Goal: Information Seeking & Learning: Learn about a topic

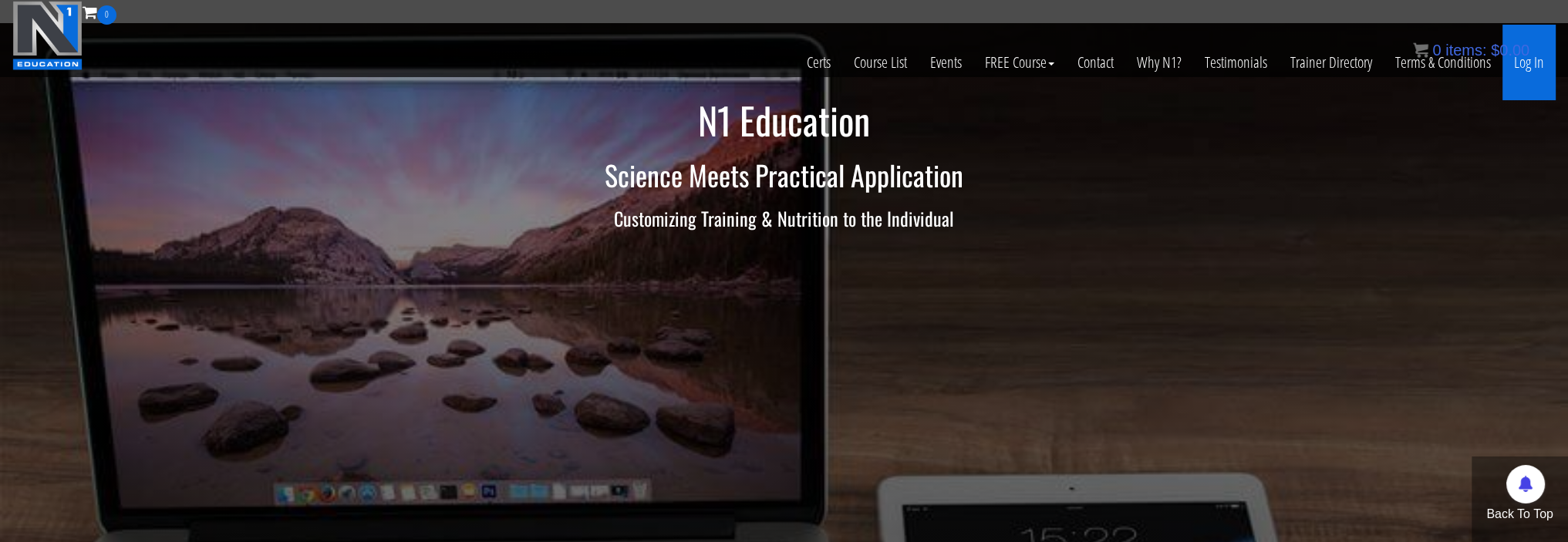
click at [1532, 71] on link "Log In" at bounding box center [1529, 62] width 53 height 75
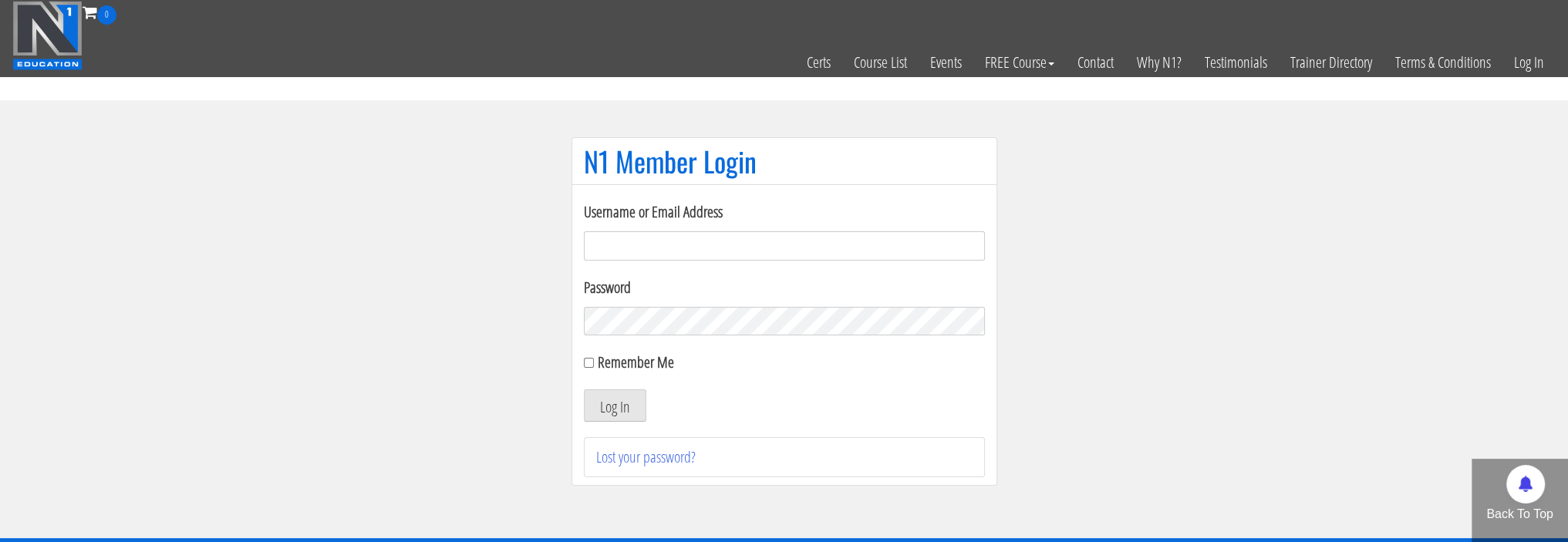
type input "[EMAIL_ADDRESS][DOMAIN_NAME]"
click at [634, 360] on label "Remember Me" at bounding box center [636, 363] width 76 height 21
click at [594, 360] on input "Remember Me" at bounding box center [588, 363] width 10 height 10
checkbox input "true"
click at [626, 409] on button "Log In" at bounding box center [614, 406] width 62 height 32
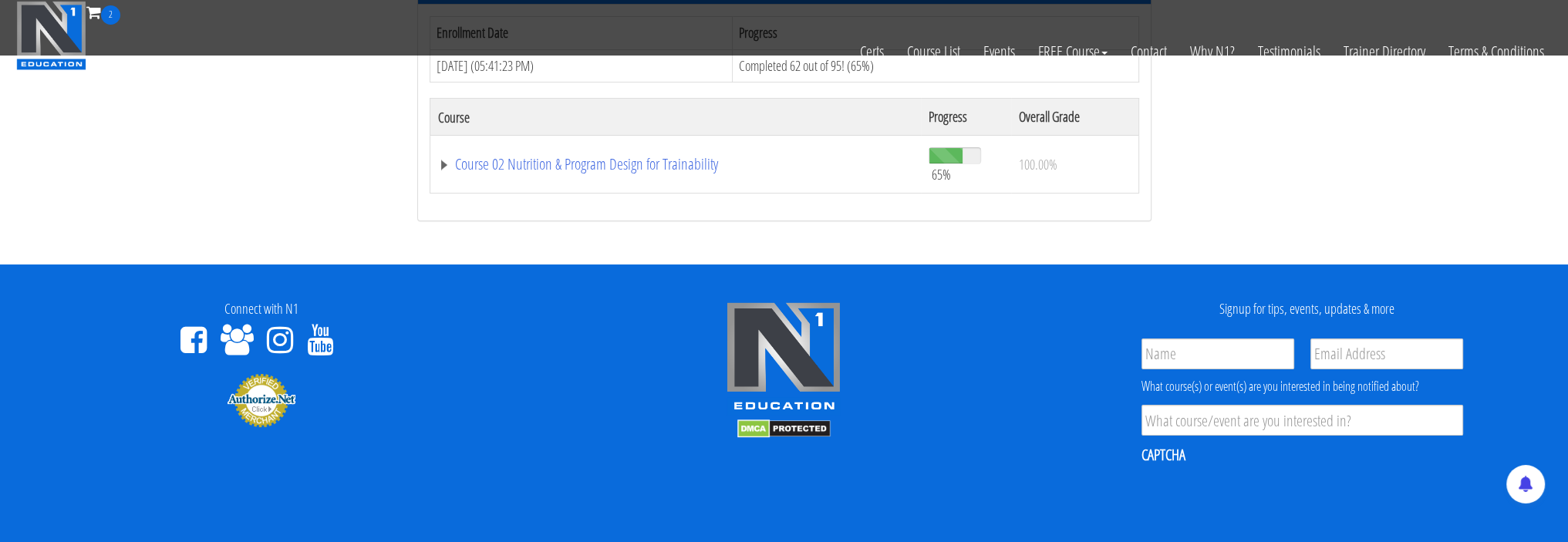
scroll to position [308, 0]
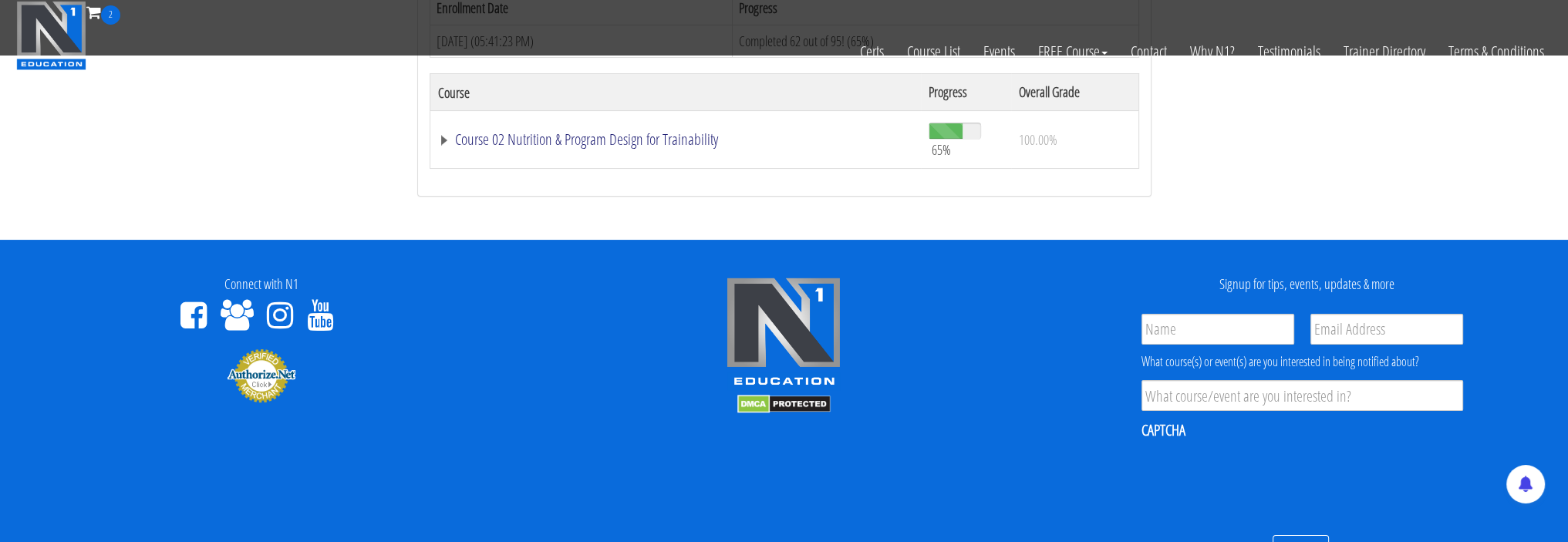
click at [562, 145] on link "Course 02 Nutrition & Program Design for Trainability" at bounding box center [675, 139] width 476 height 15
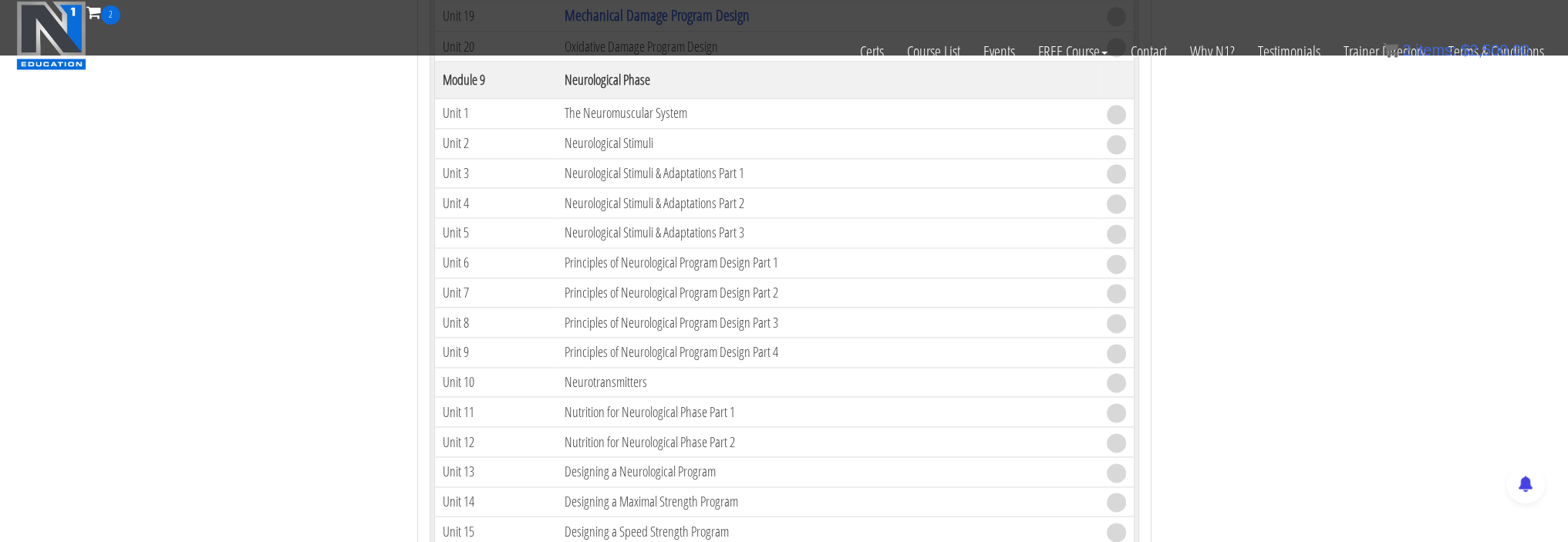
scroll to position [2546, 0]
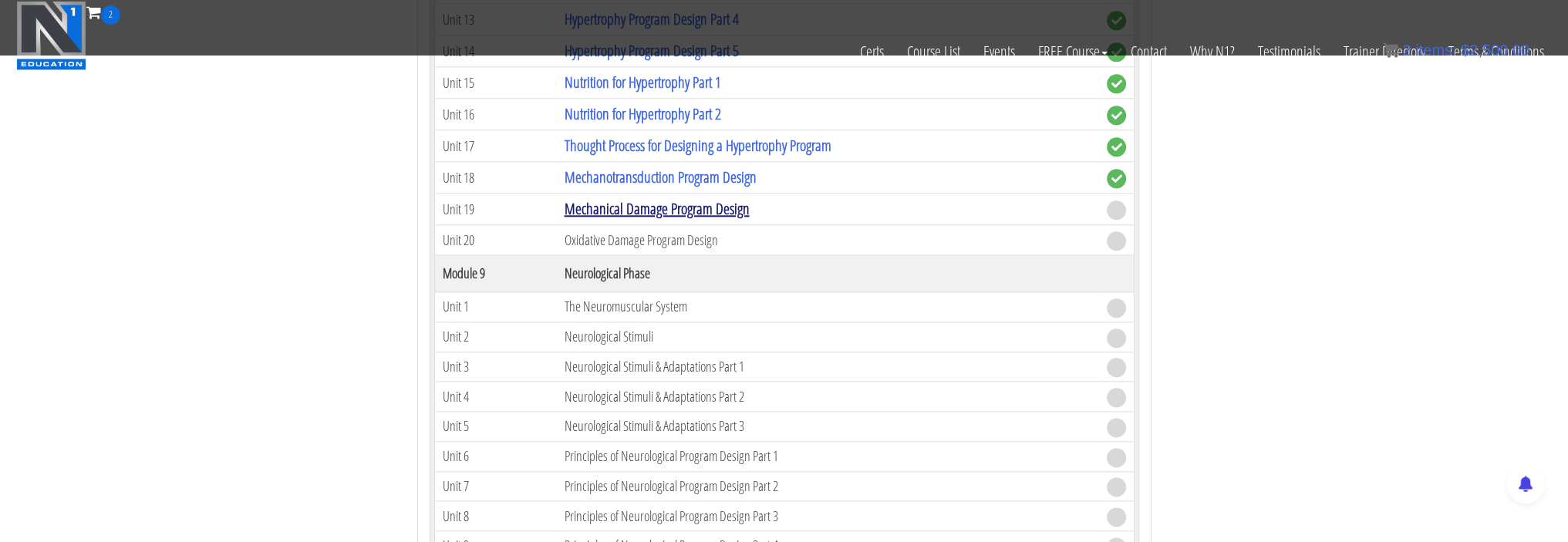
click at [662, 198] on link "Mechanical Damage Program Design" at bounding box center [656, 209] width 185 height 21
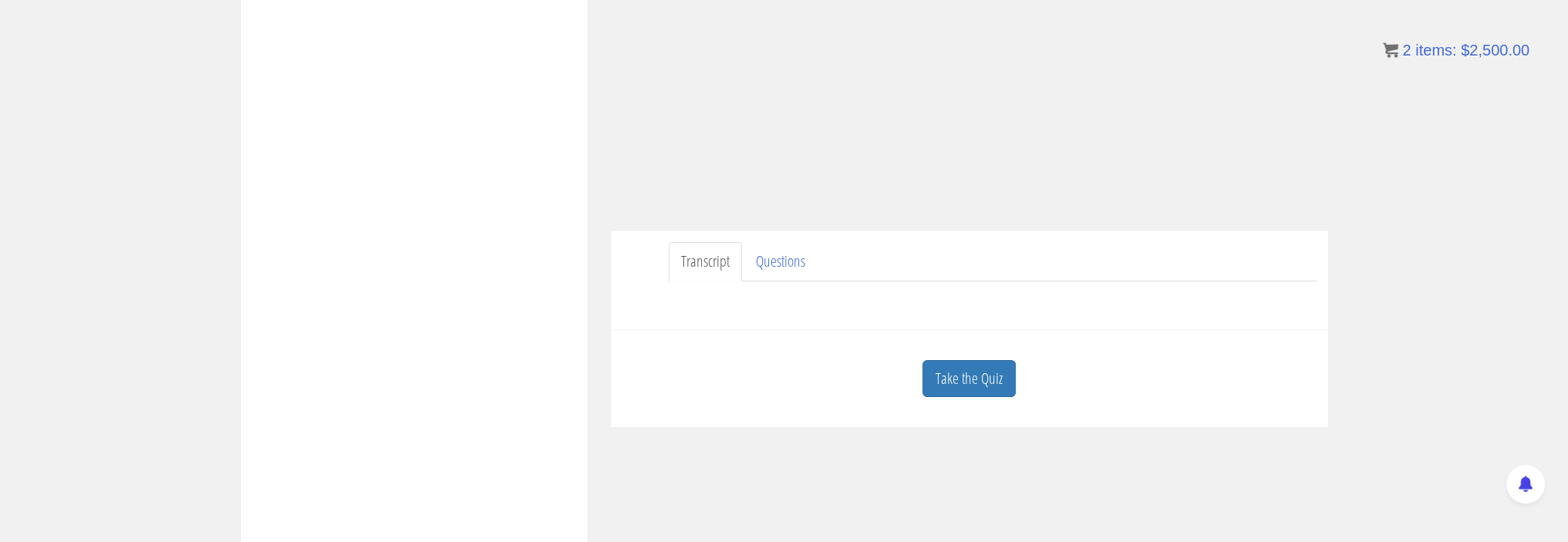
scroll to position [463, 0]
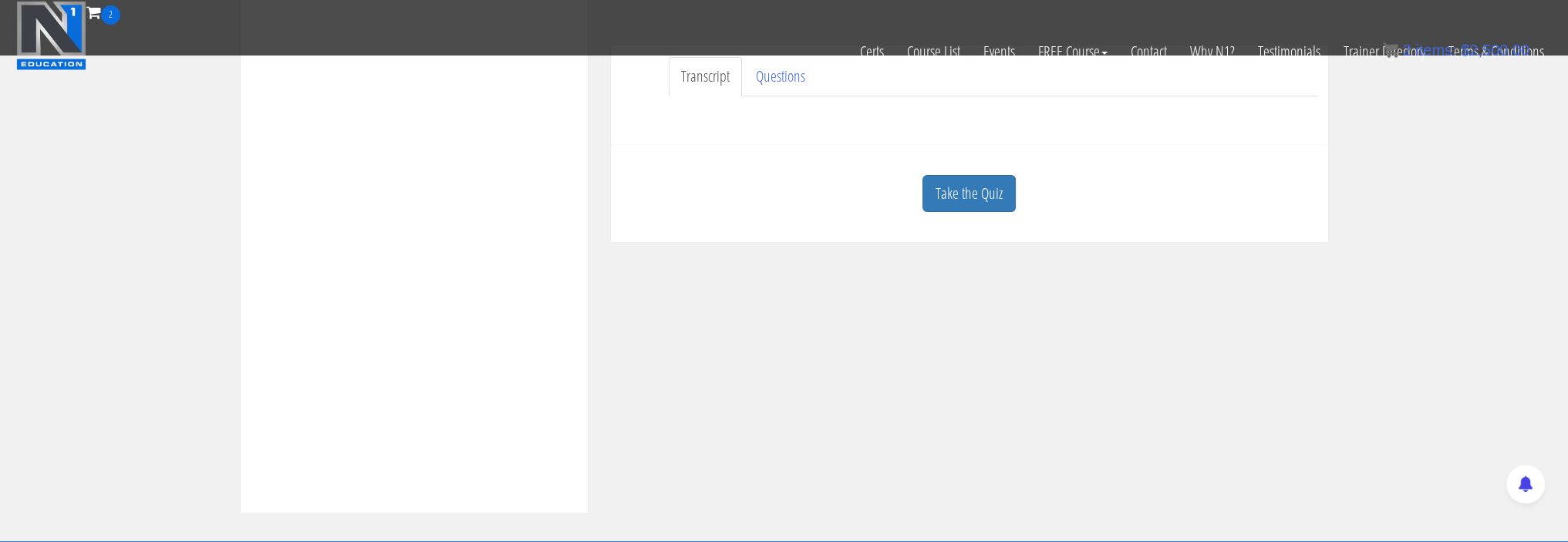
click at [973, 198] on link "Take the Quiz" at bounding box center [969, 195] width 93 height 38
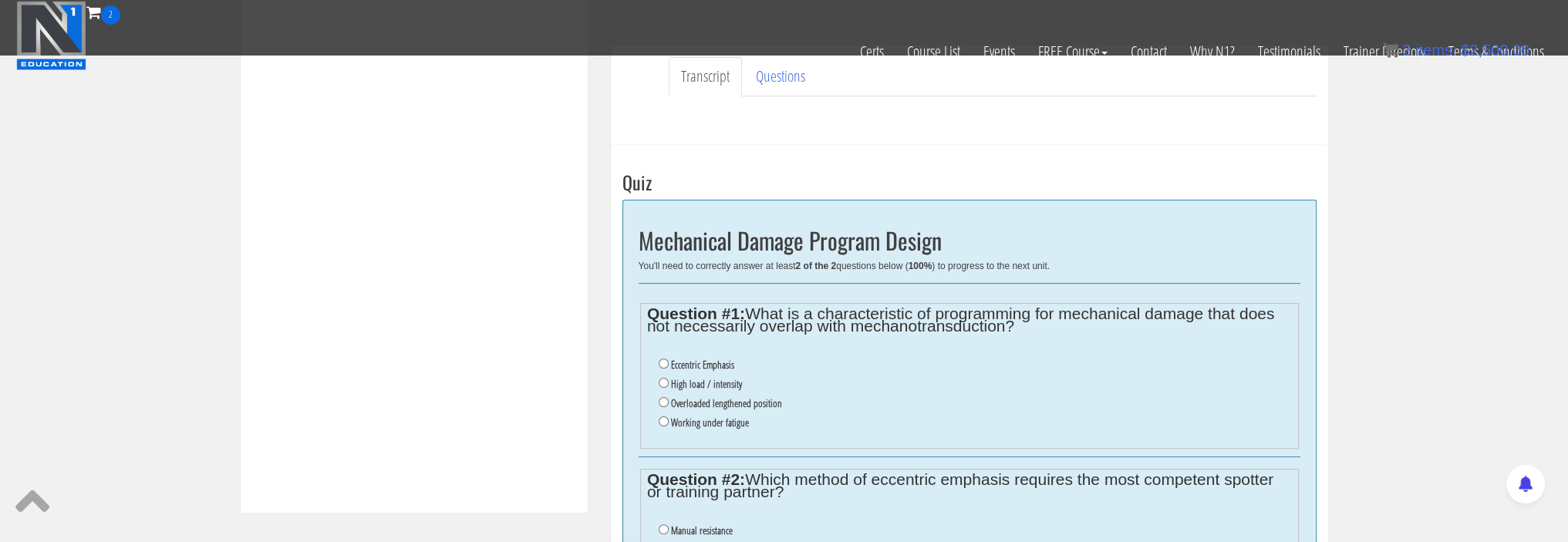
click at [725, 400] on label "Overloaded lengthened position" at bounding box center [726, 403] width 111 height 12
click at [669, 400] on input "Overloaded lengthened position" at bounding box center [663, 402] width 10 height 10
radio input "true"
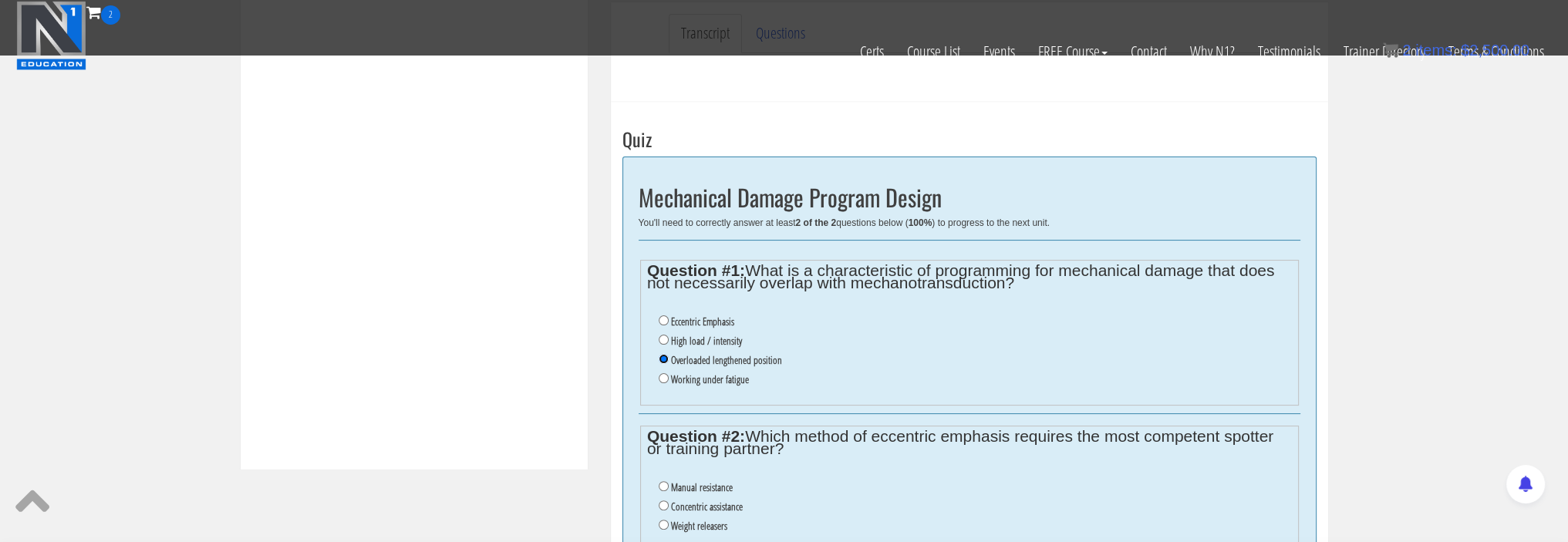
scroll to position [540, 0]
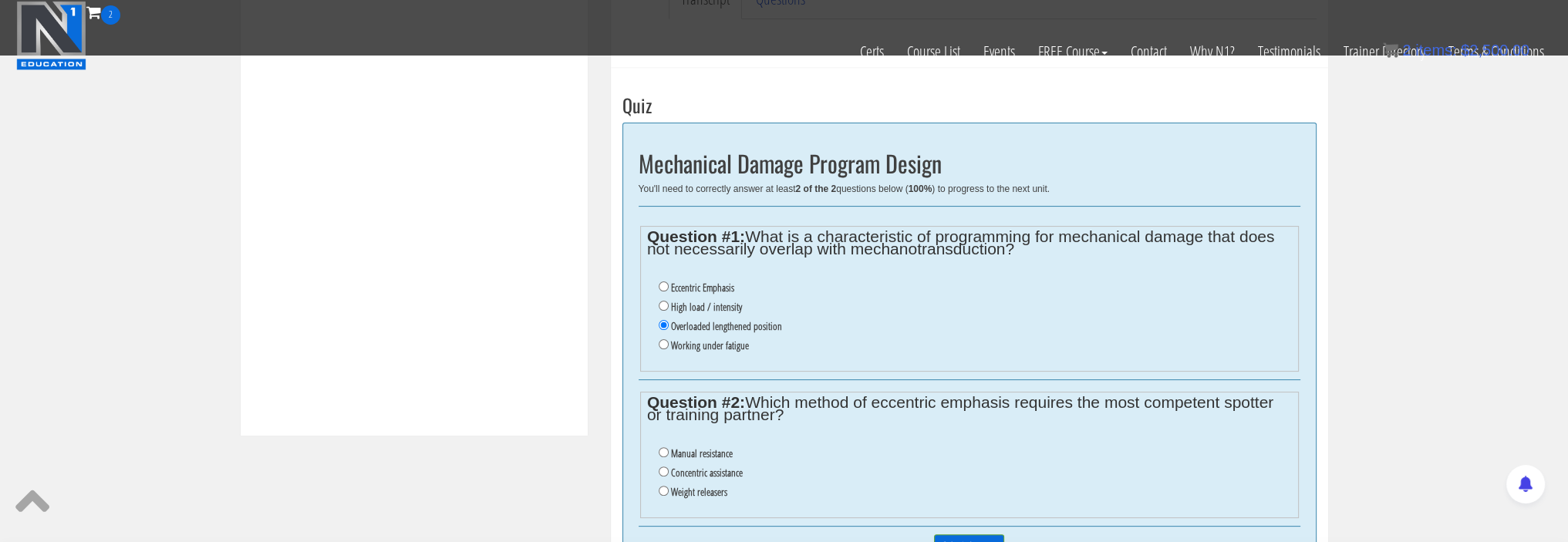
click at [709, 287] on label "Eccentric Emphasis" at bounding box center [702, 287] width 63 height 12
click at [669, 287] on input "Eccentric Emphasis" at bounding box center [663, 286] width 10 height 10
radio input "true"
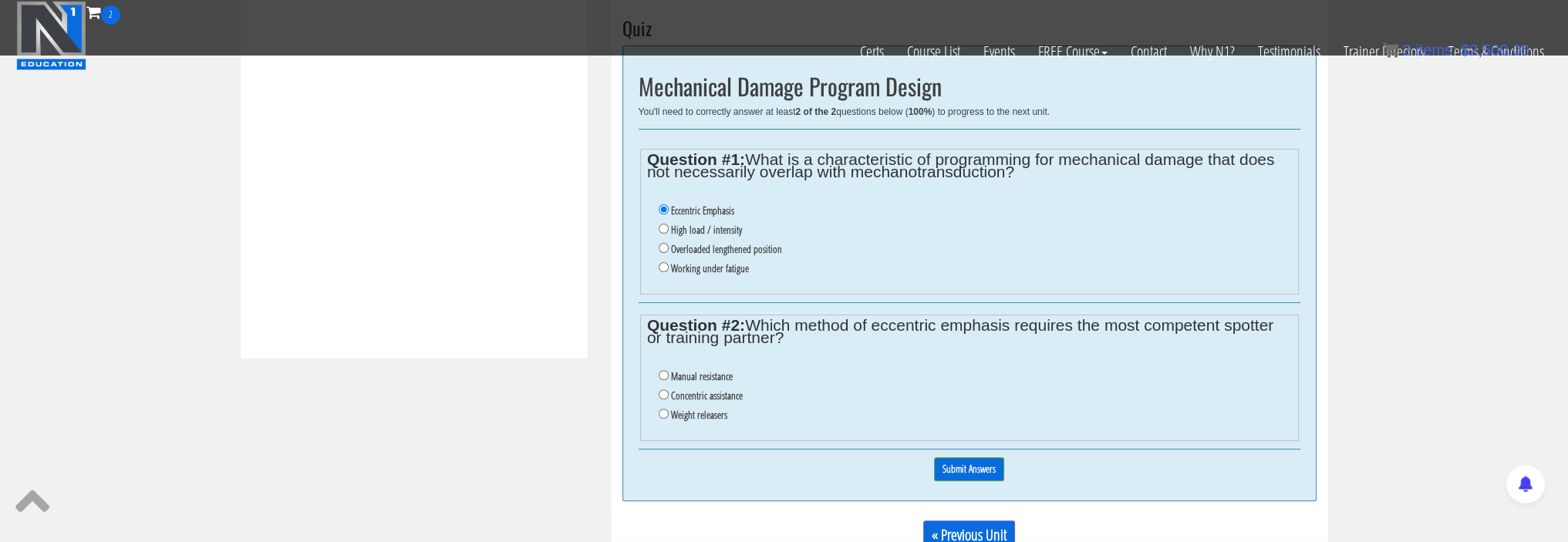
click at [704, 375] on label "Manual resistance" at bounding box center [701, 376] width 62 height 12
click at [669, 375] on input "Manual resistance" at bounding box center [663, 375] width 10 height 10
radio input "true"
click at [966, 469] on input "Submit Answers" at bounding box center [969, 469] width 71 height 24
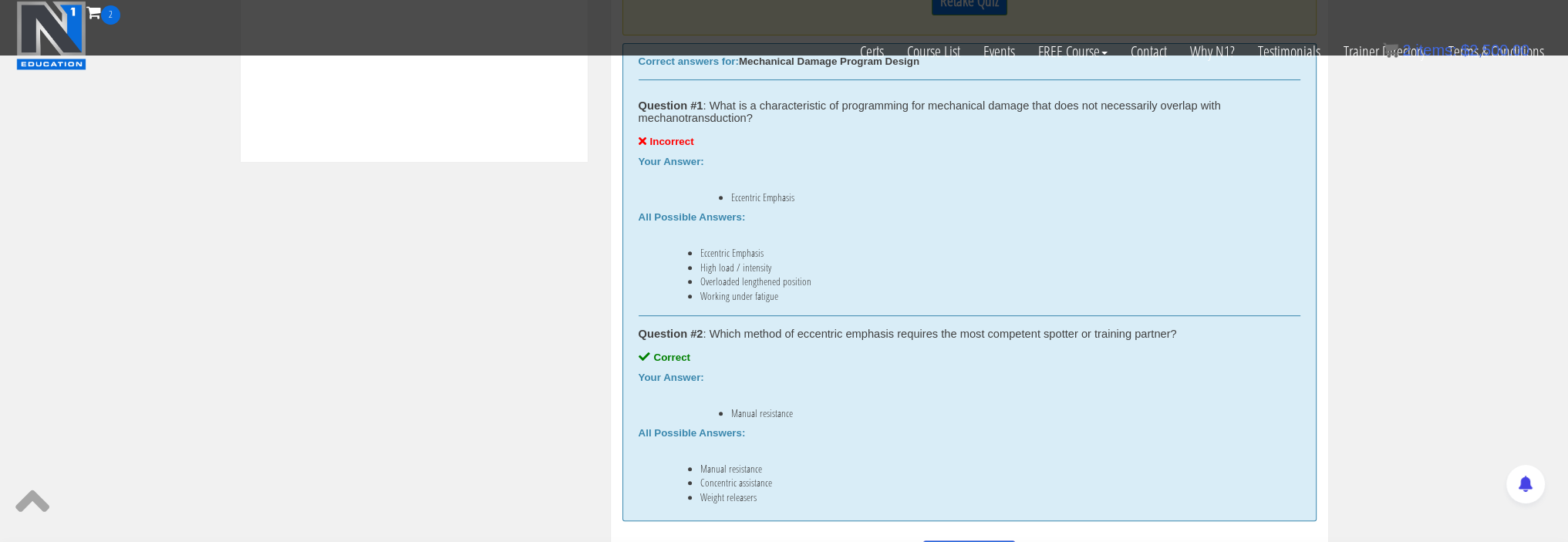
scroll to position [662, 0]
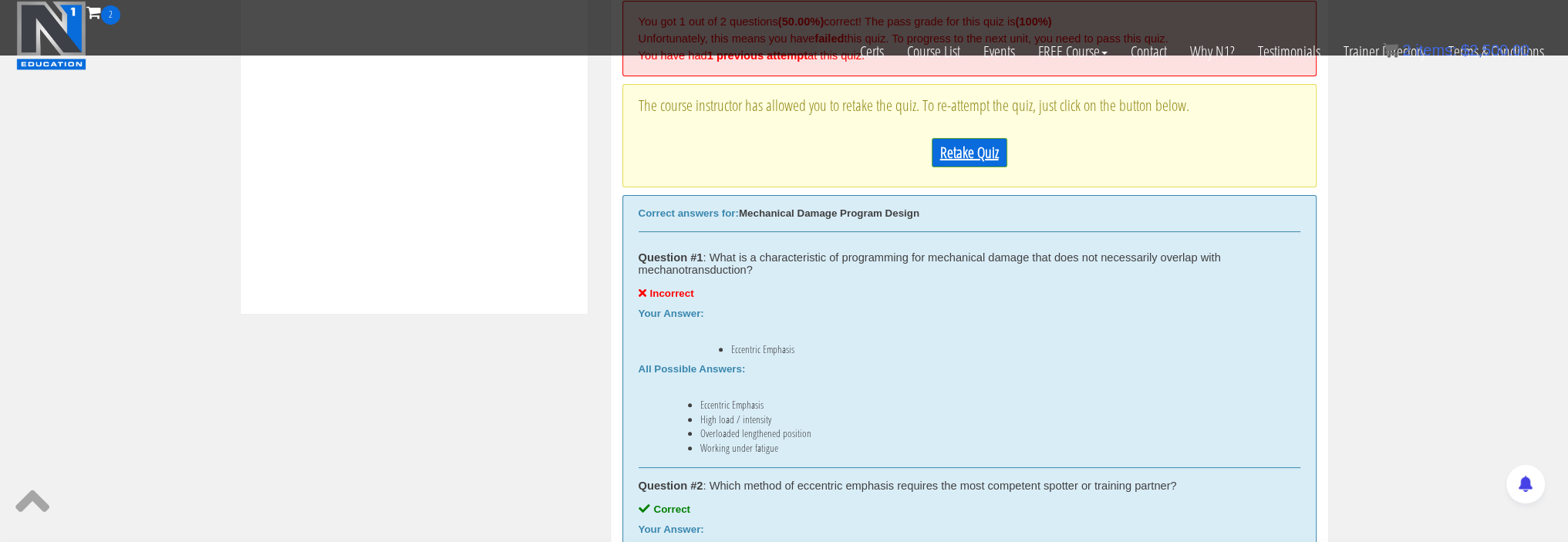
click at [961, 151] on link "Retake Quiz" at bounding box center [969, 153] width 75 height 30
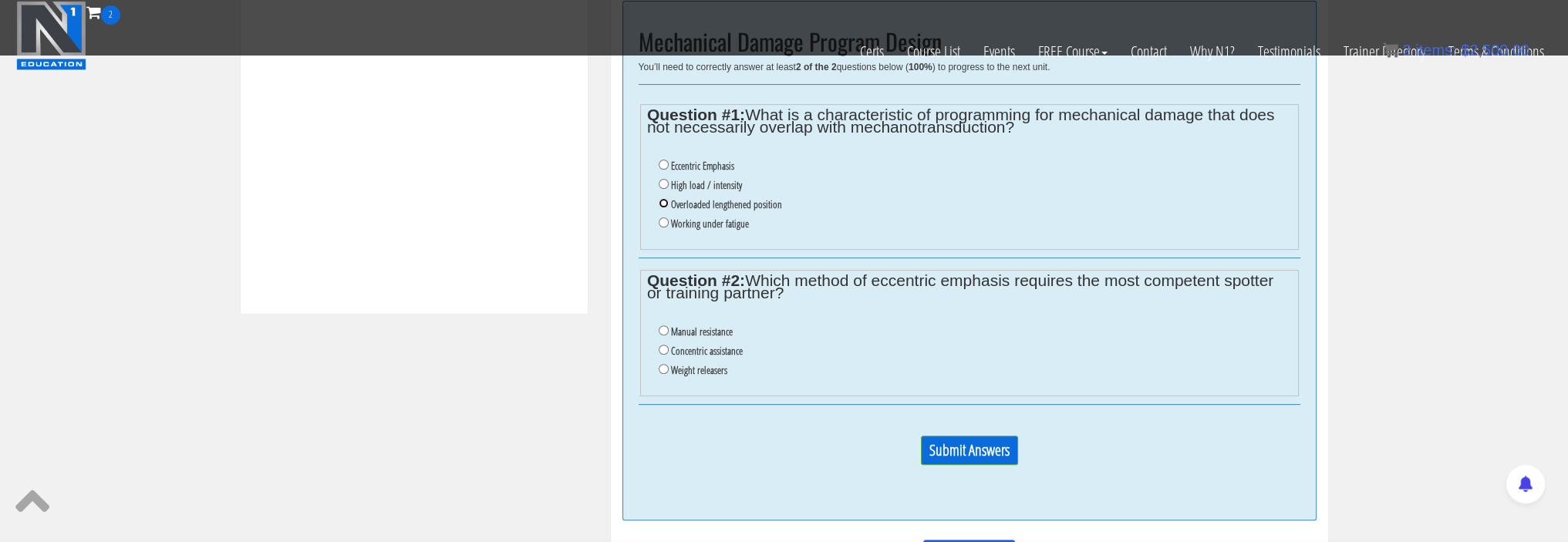
click at [663, 201] on input "Overloaded lengthened position" at bounding box center [663, 203] width 10 height 10
radio input "true"
click at [663, 327] on input "Manual resistance" at bounding box center [663, 330] width 10 height 10
radio input "true"
click at [947, 449] on input "Submit Answers" at bounding box center [969, 450] width 97 height 30
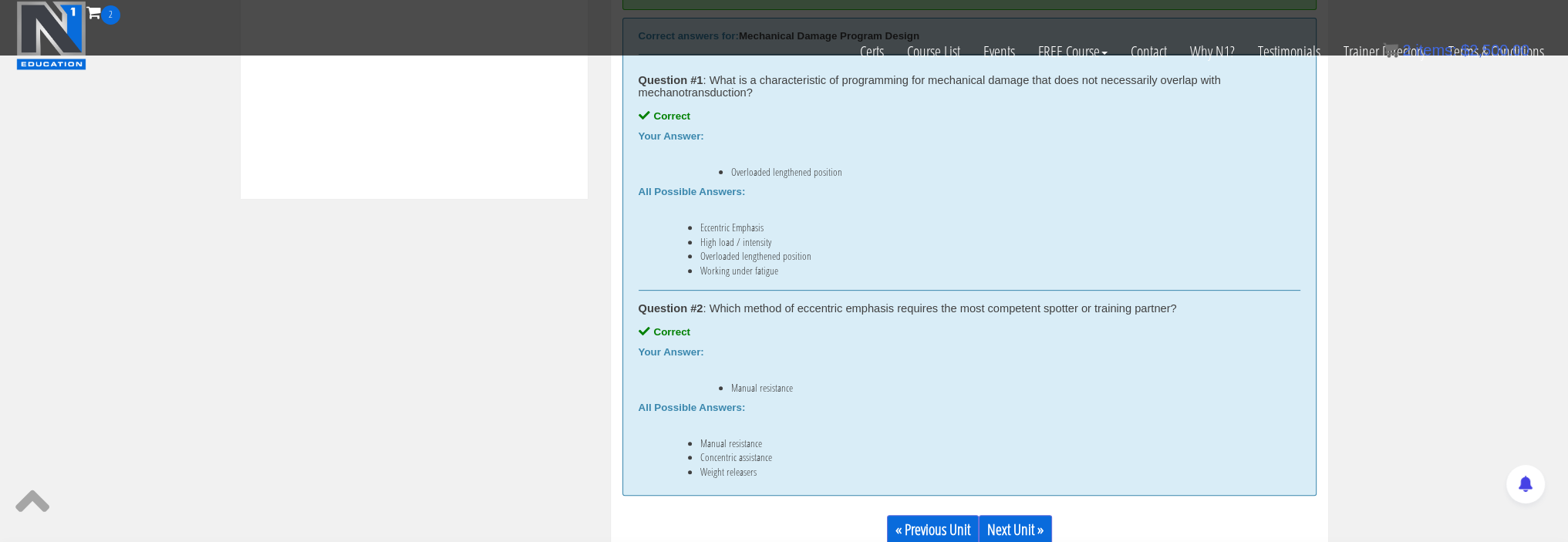
scroll to position [1048, 0]
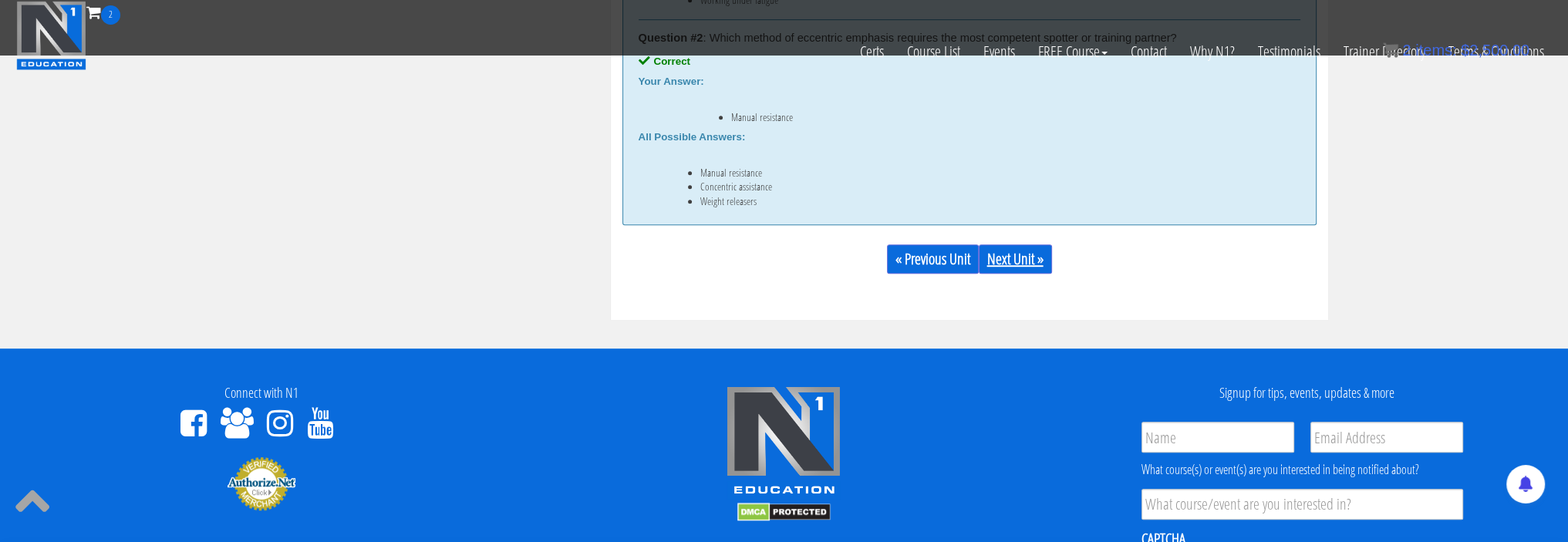
click at [1008, 261] on link "Next Unit »" at bounding box center [1015, 259] width 73 height 30
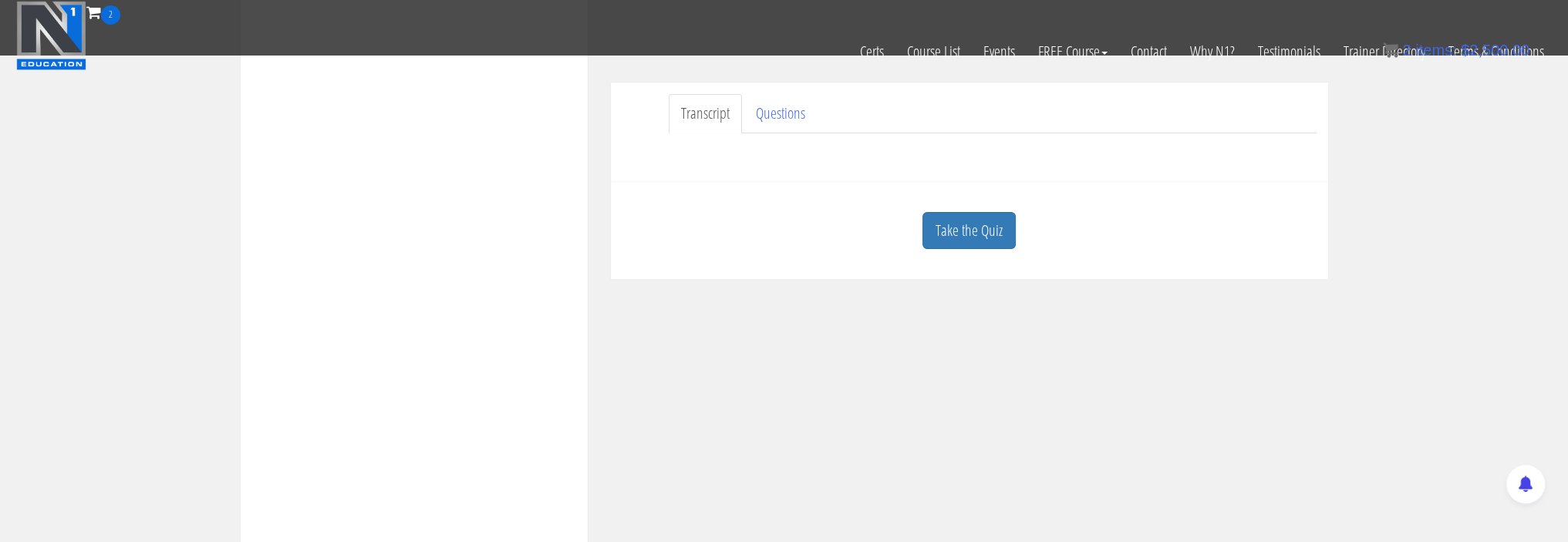
scroll to position [463, 0]
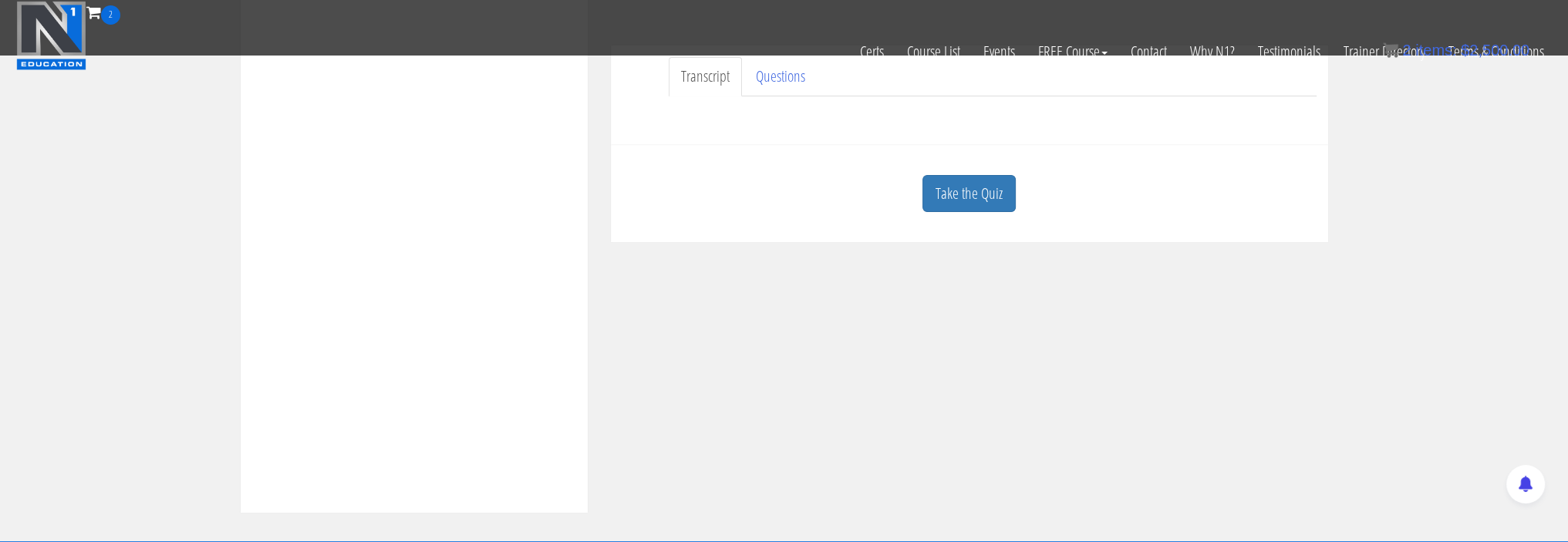
click at [960, 197] on link "Take the Quiz" at bounding box center [969, 195] width 93 height 38
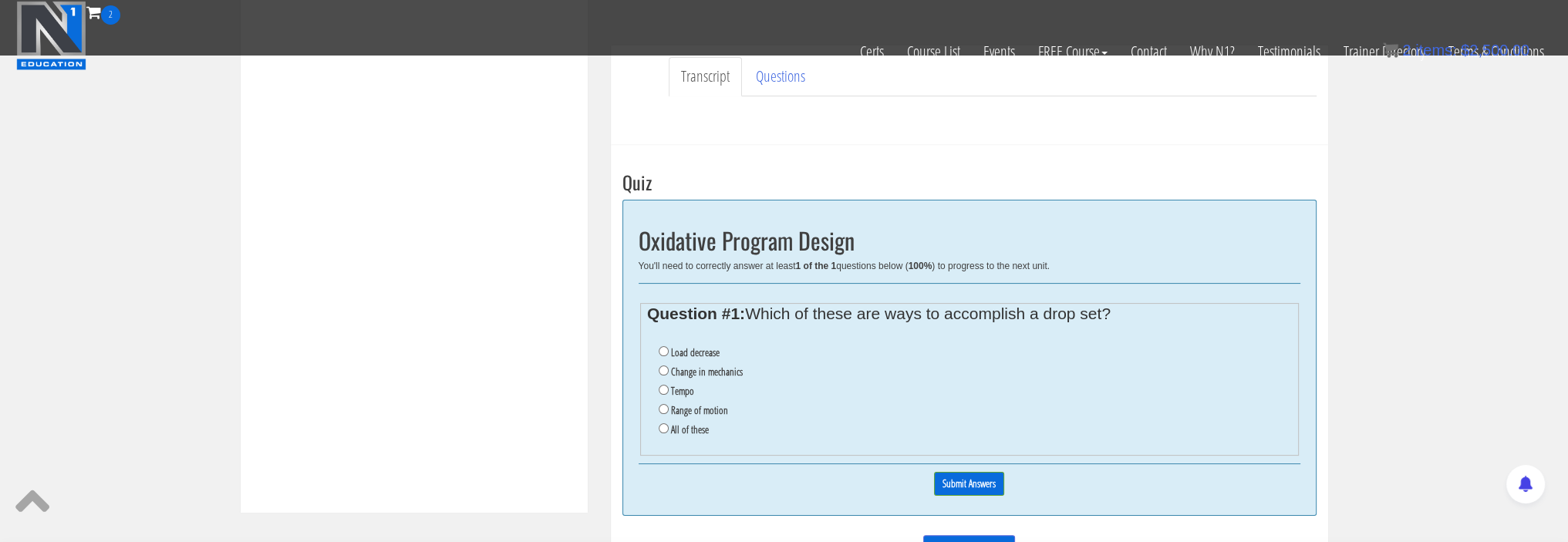
click at [690, 430] on label "All of these" at bounding box center [690, 429] width 38 height 12
click at [669, 430] on input "All of these" at bounding box center [663, 428] width 10 height 10
radio input "true"
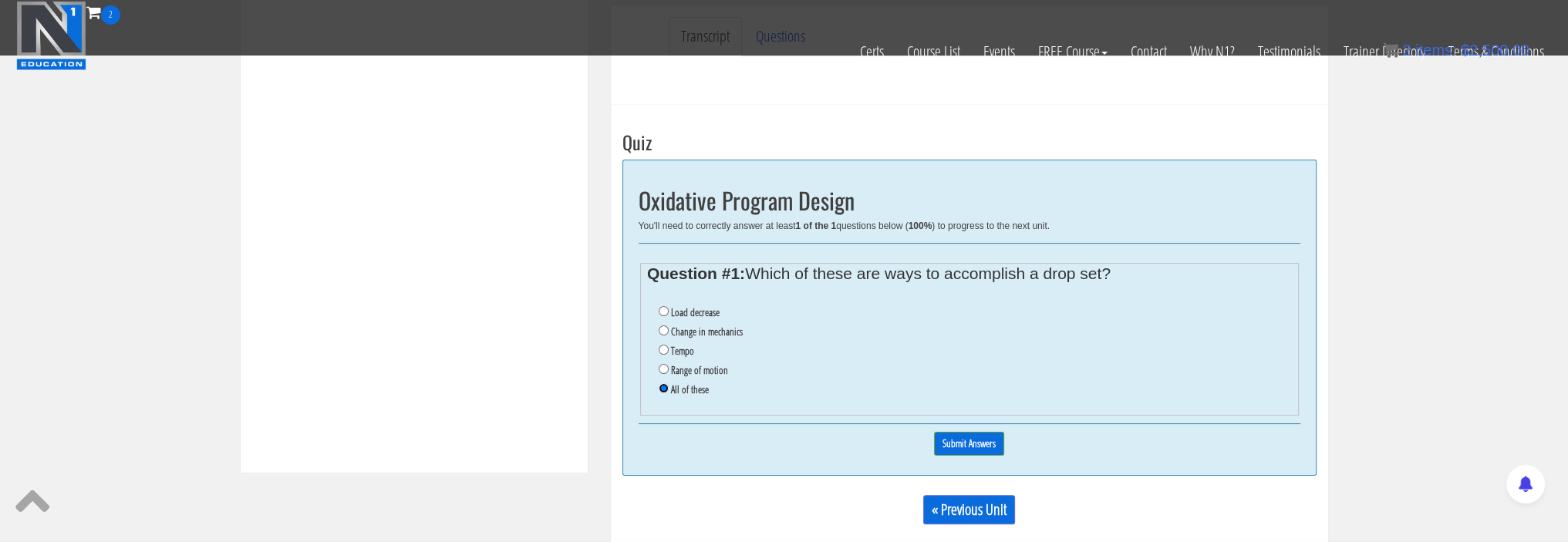
scroll to position [540, 0]
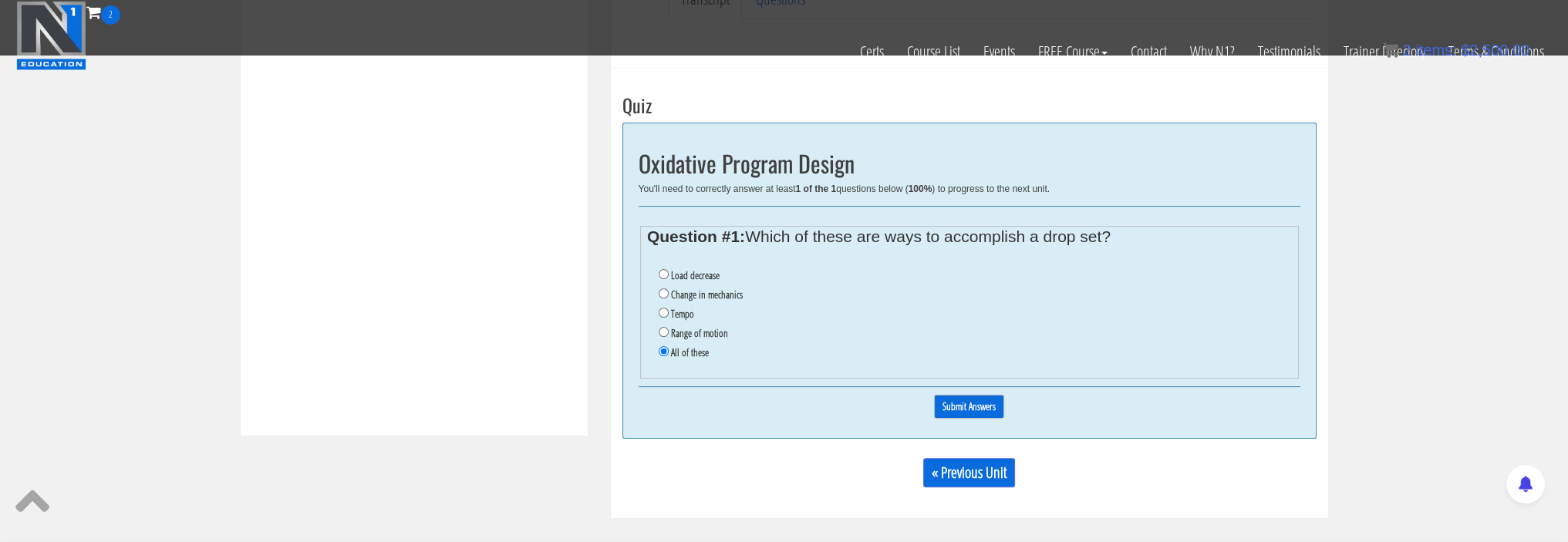
click at [973, 407] on input "Submit Answers" at bounding box center [969, 406] width 71 height 24
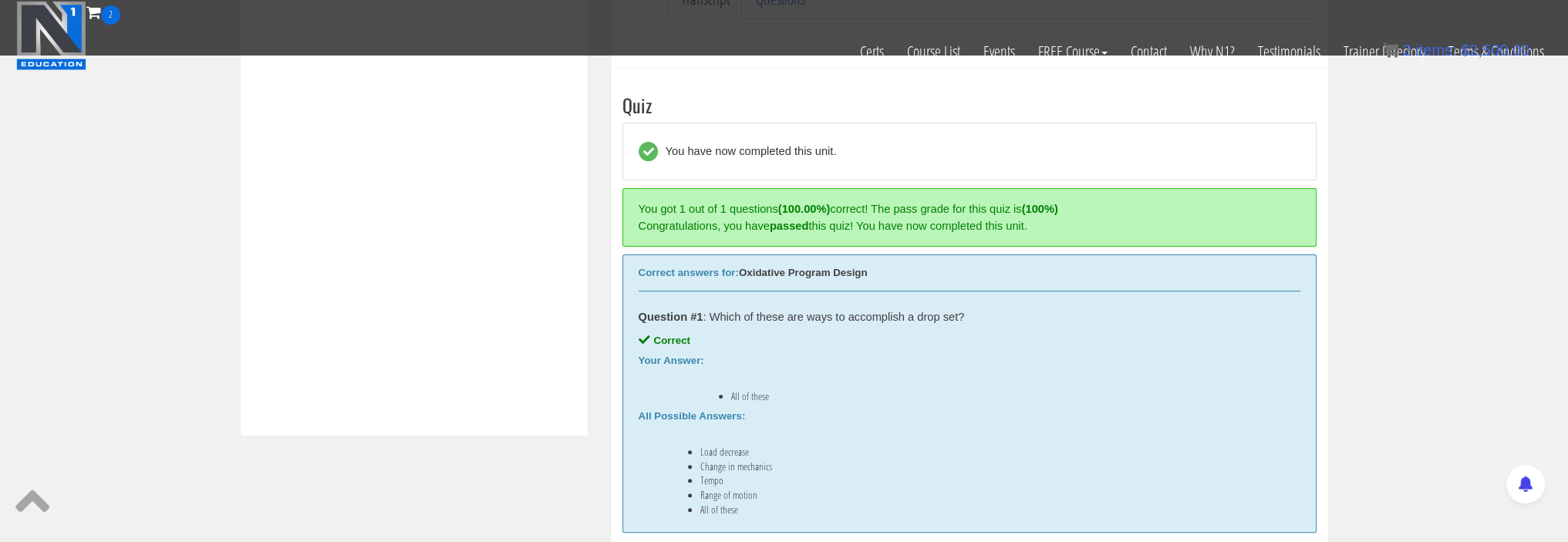
scroll to position [585, 0]
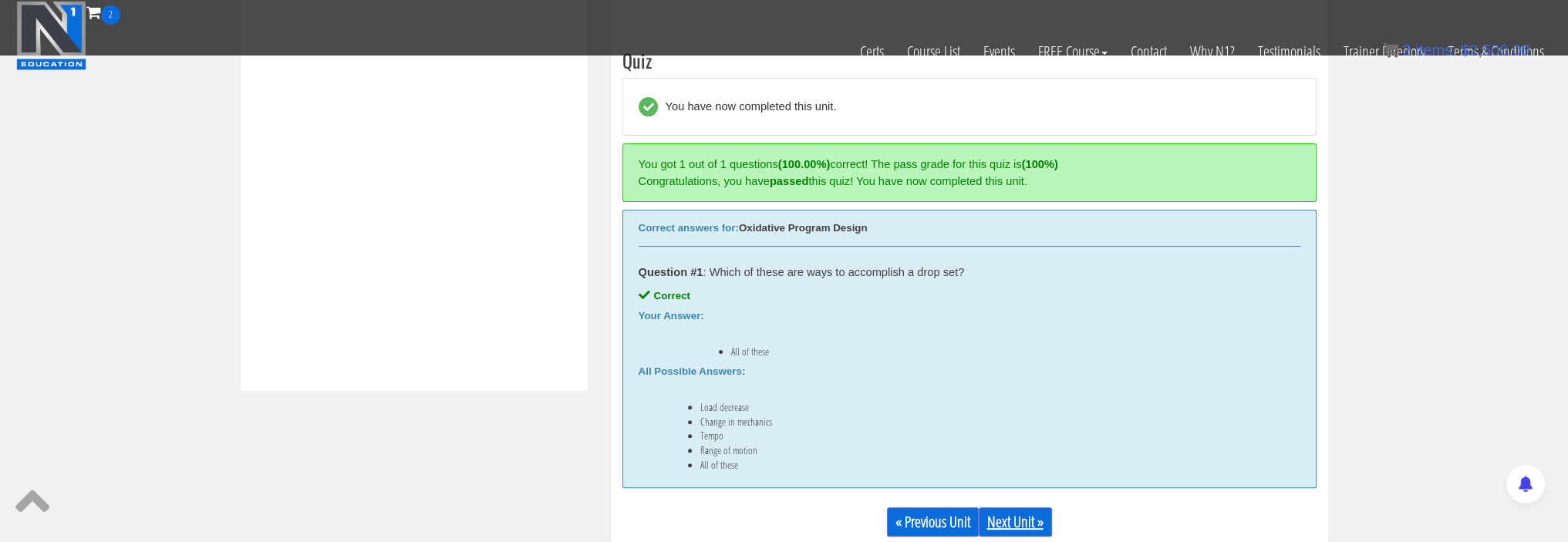
click at [1014, 513] on link "Next Unit »" at bounding box center [1015, 522] width 73 height 30
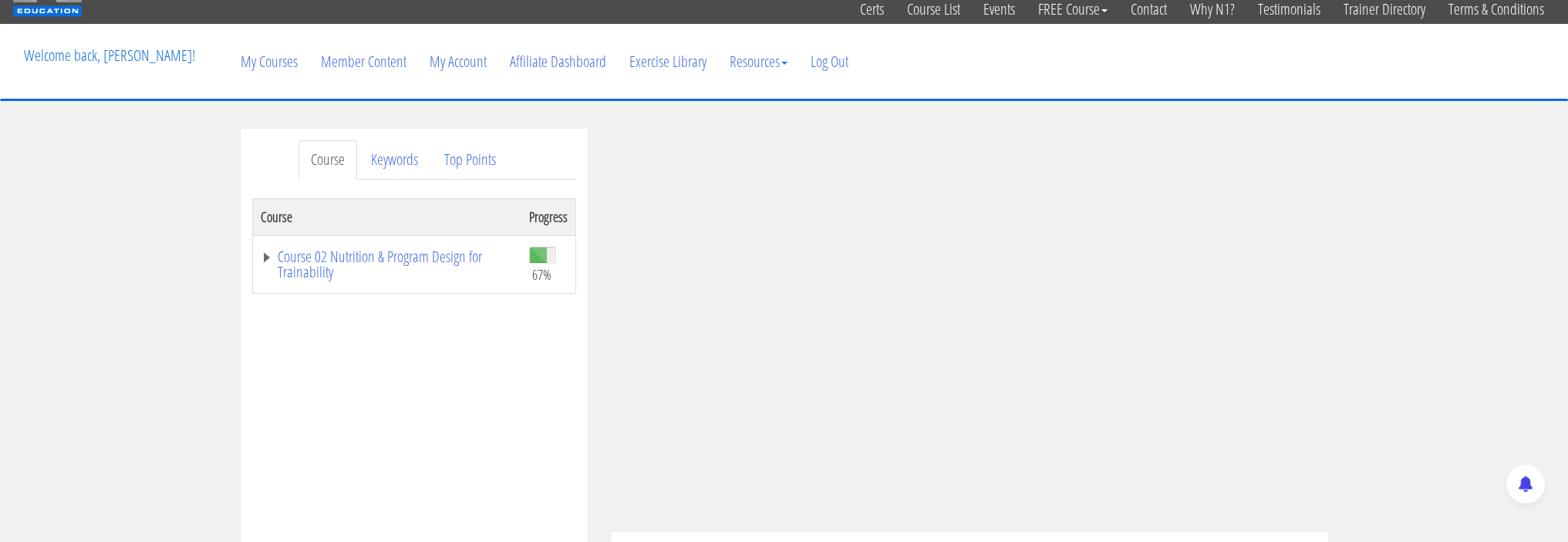
scroll to position [77, 0]
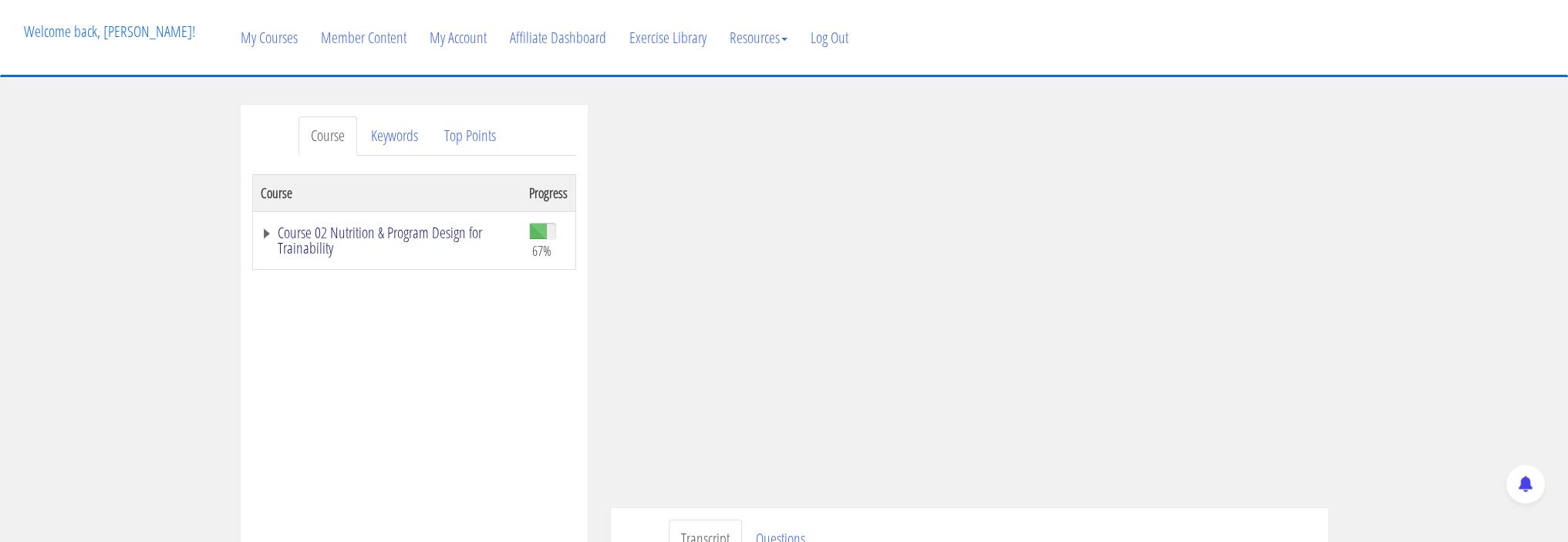
click at [320, 229] on link "Course 02 Nutrition & Program Design for Trainability" at bounding box center [386, 240] width 253 height 31
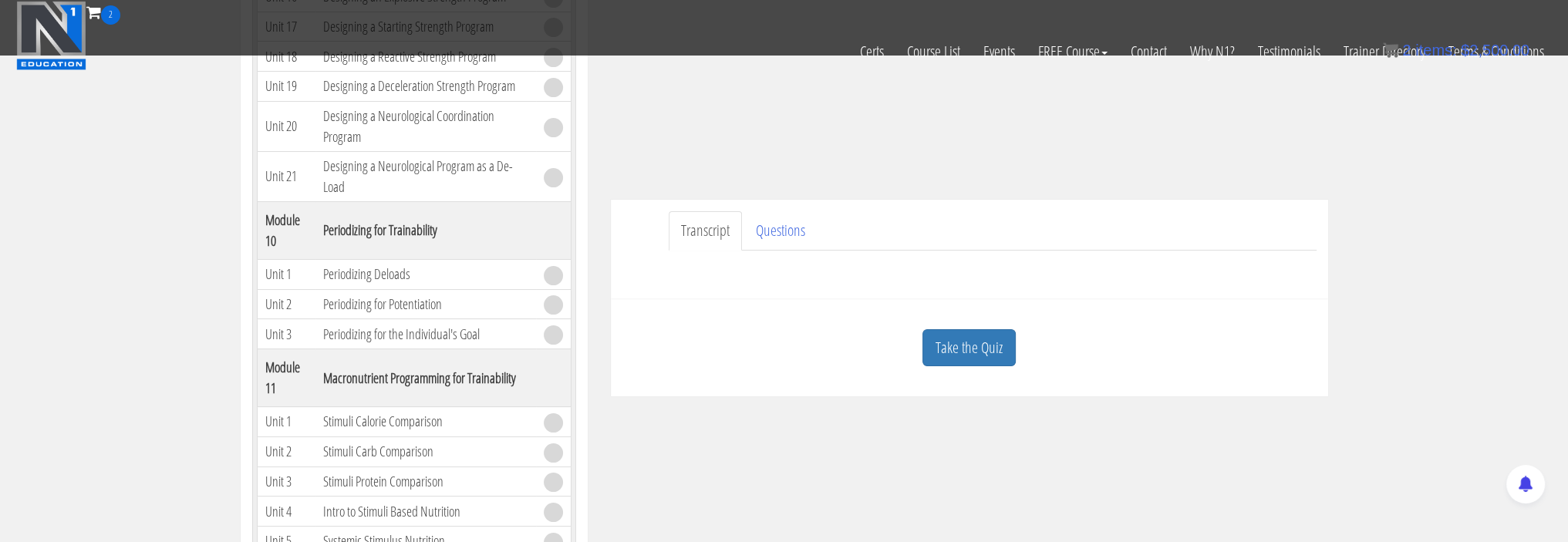
scroll to position [3394, 0]
